Goal: Task Accomplishment & Management: Use online tool/utility

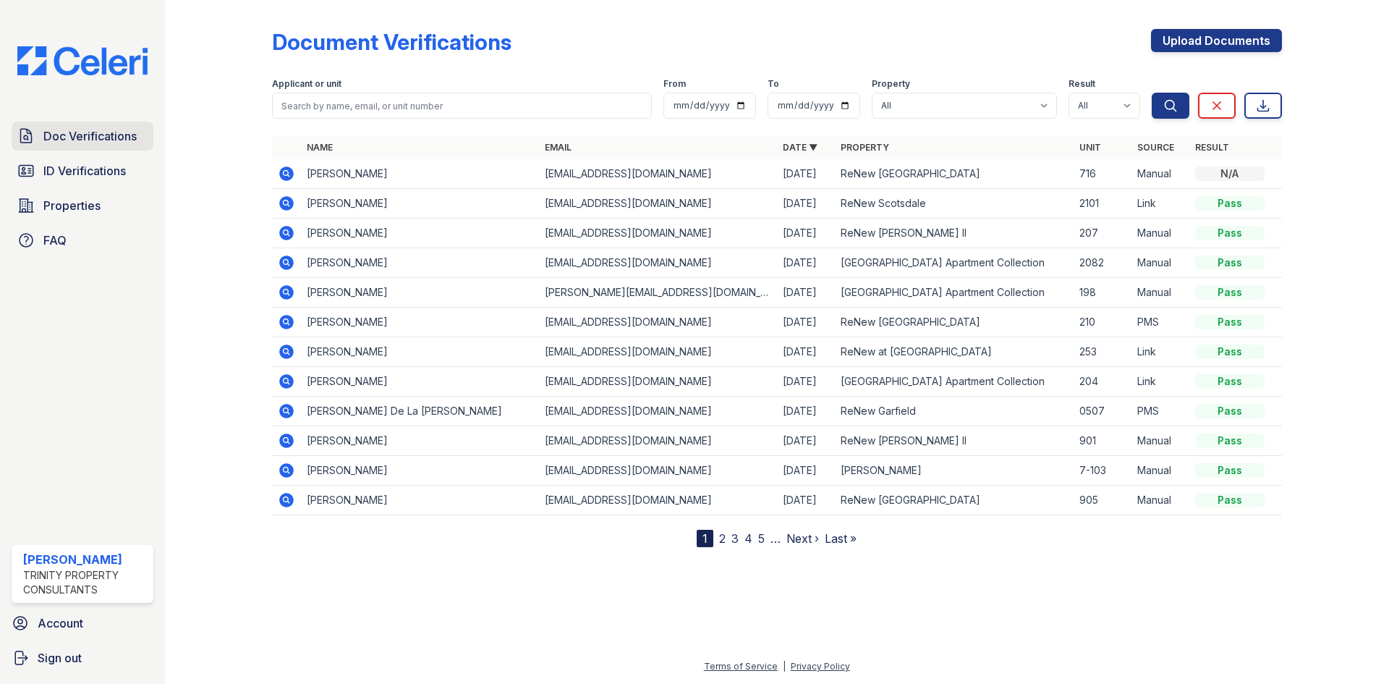
click at [30, 140] on icon at bounding box center [25, 135] width 17 height 17
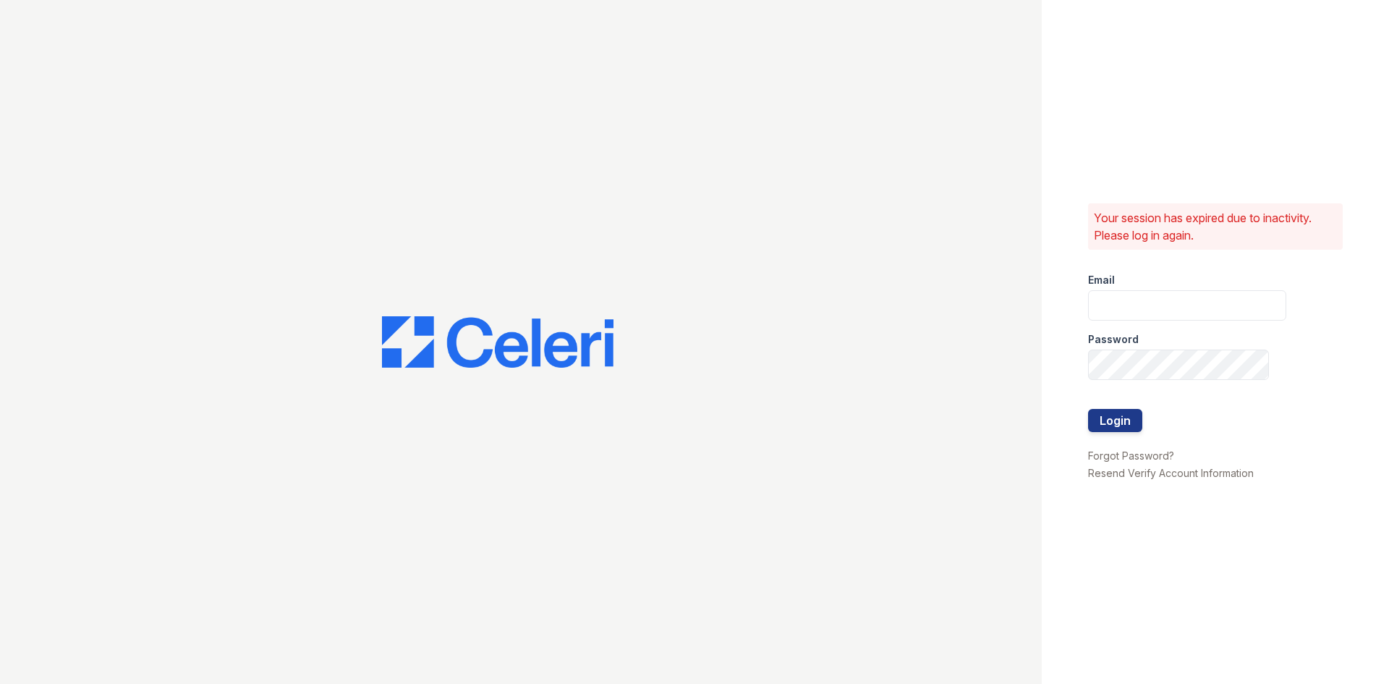
type input "[EMAIL_ADDRESS][DOMAIN_NAME]"
click at [1111, 424] on button "Login" at bounding box center [1115, 420] width 54 height 23
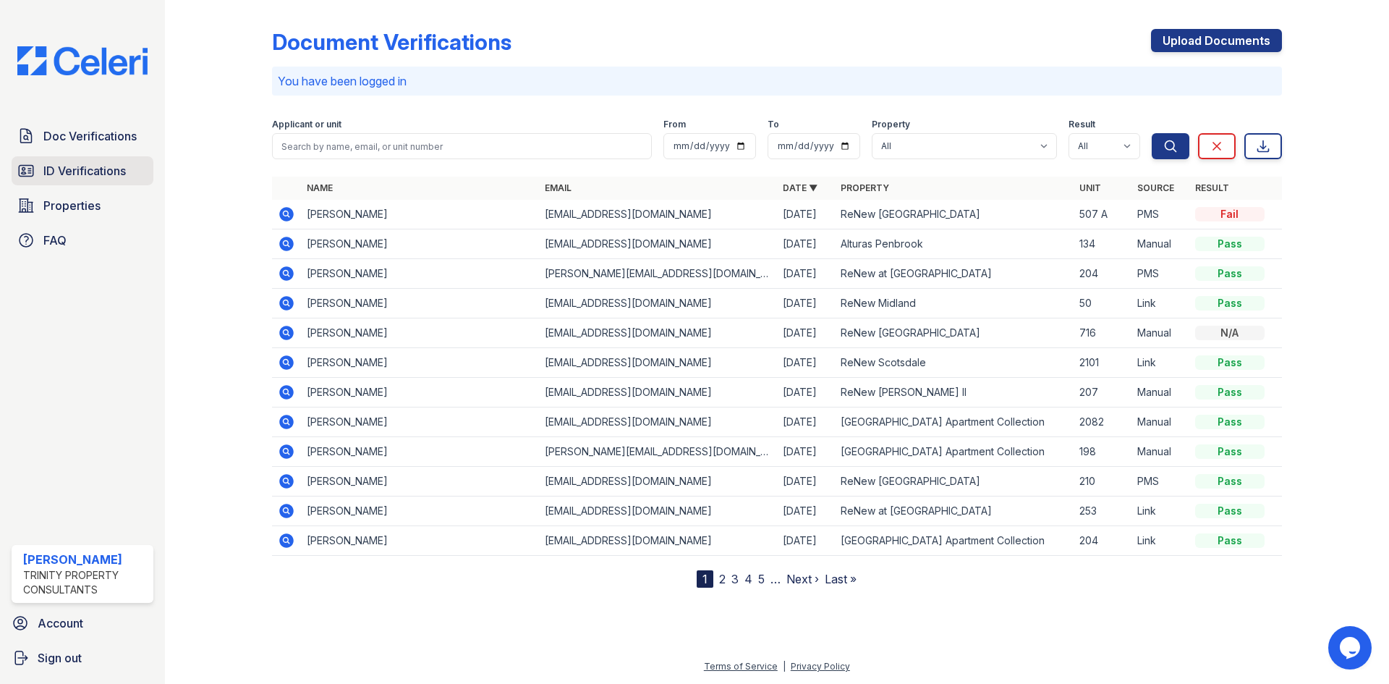
click at [132, 167] on link "ID Verifications" at bounding box center [83, 170] width 142 height 29
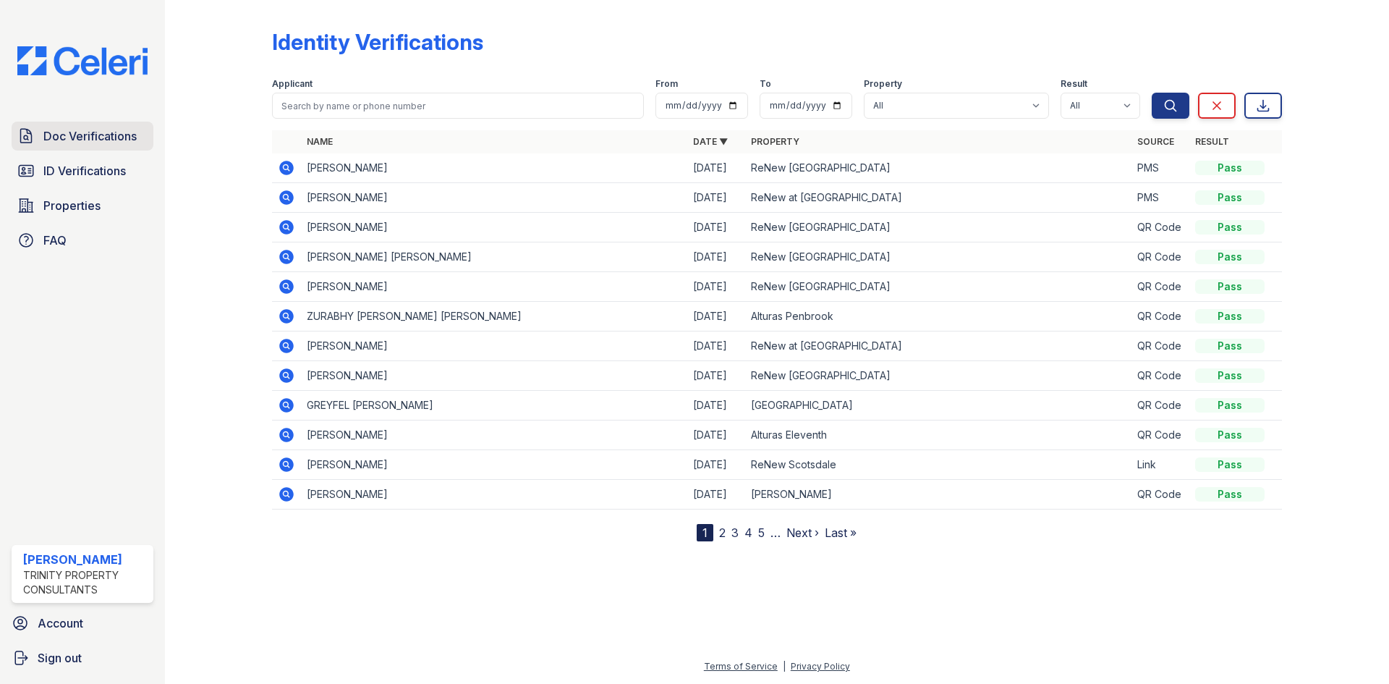
click at [122, 129] on span "Doc Verifications" at bounding box center [89, 135] width 93 height 17
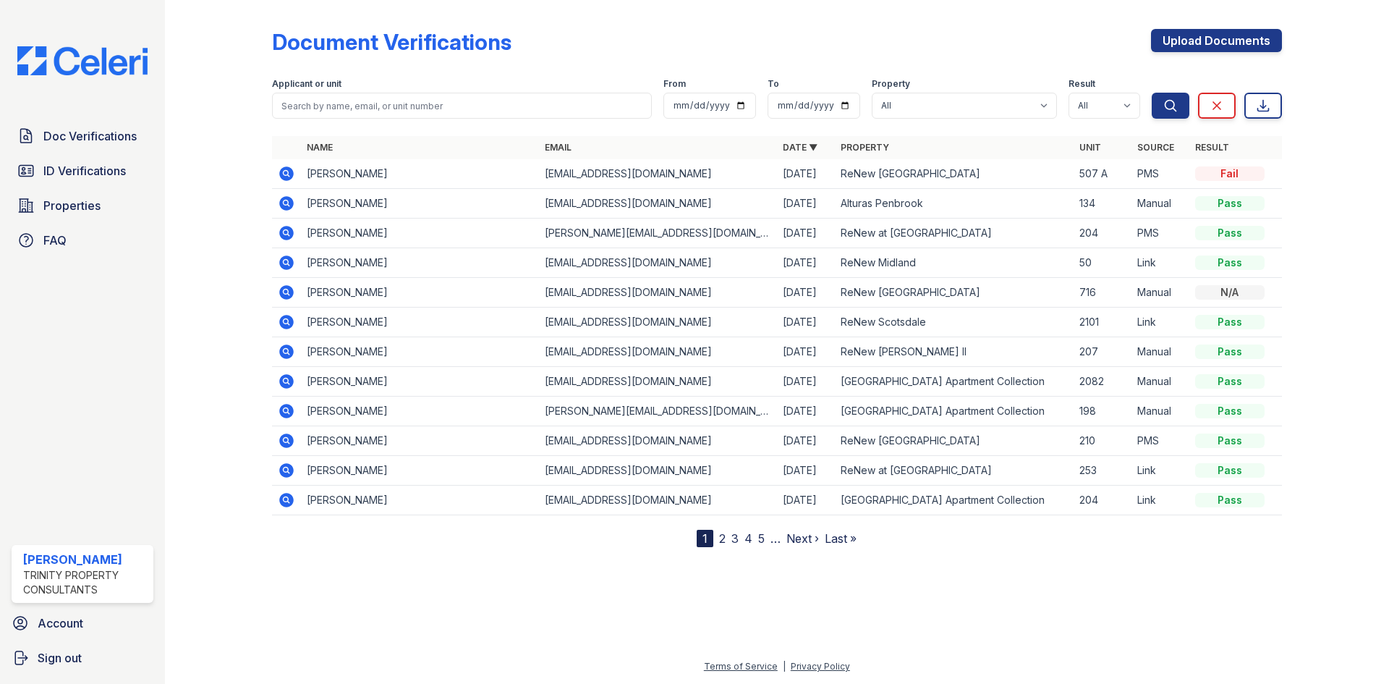
click at [781, 35] on div "Document Verifications Upload Documents" at bounding box center [777, 48] width 1010 height 38
